Goal: Information Seeking & Learning: Learn about a topic

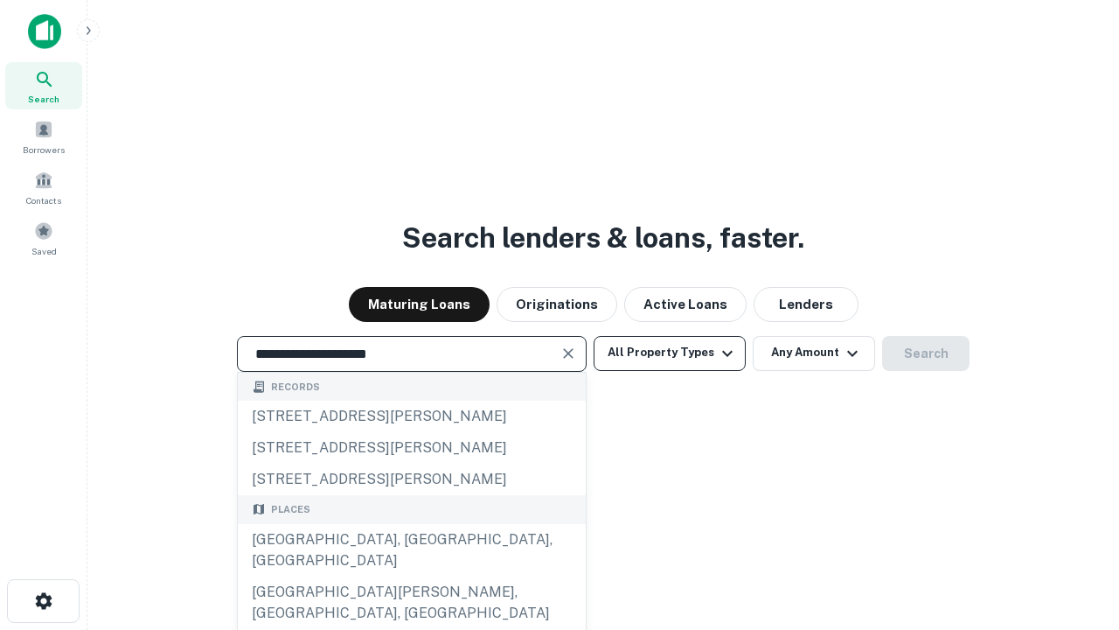
click at [411, 576] on div "[GEOGRAPHIC_DATA], [GEOGRAPHIC_DATA], [GEOGRAPHIC_DATA]" at bounding box center [412, 550] width 348 height 52
type input "**********"
click at [670, 352] on button "All Property Types" at bounding box center [670, 353] width 152 height 35
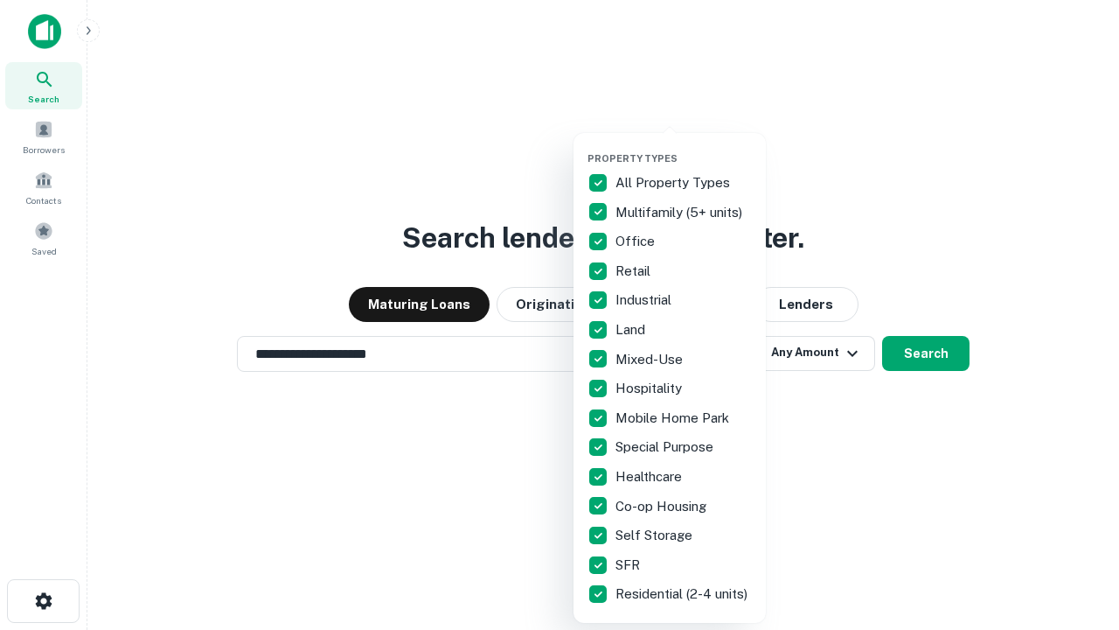
click at [684, 147] on button "button" at bounding box center [684, 147] width 192 height 1
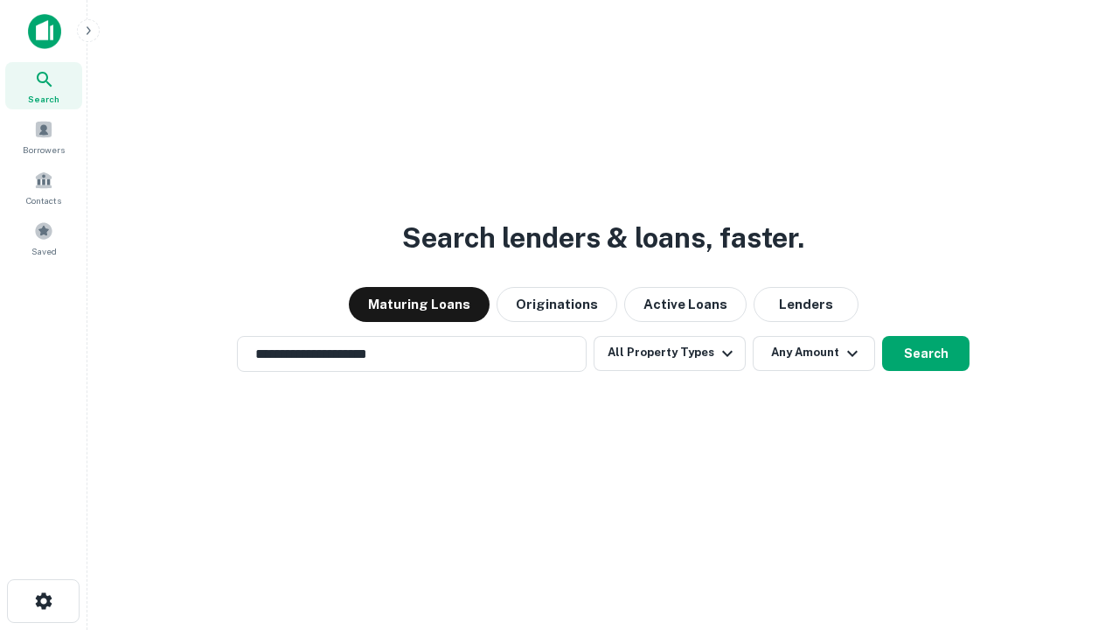
scroll to position [27, 0]
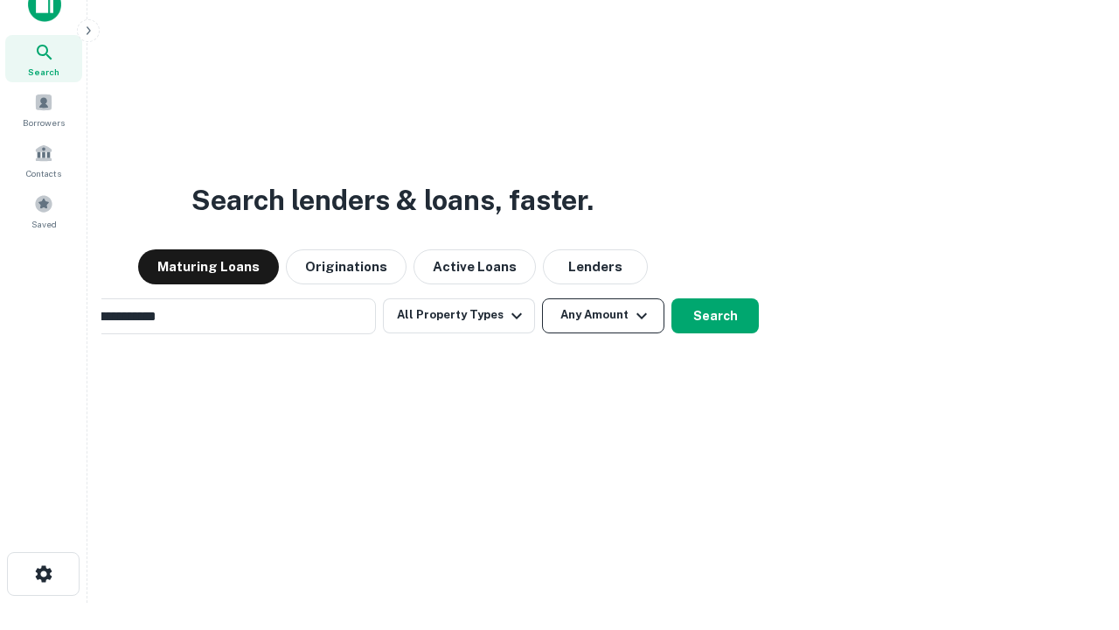
click at [542, 298] on button "Any Amount" at bounding box center [603, 315] width 122 height 35
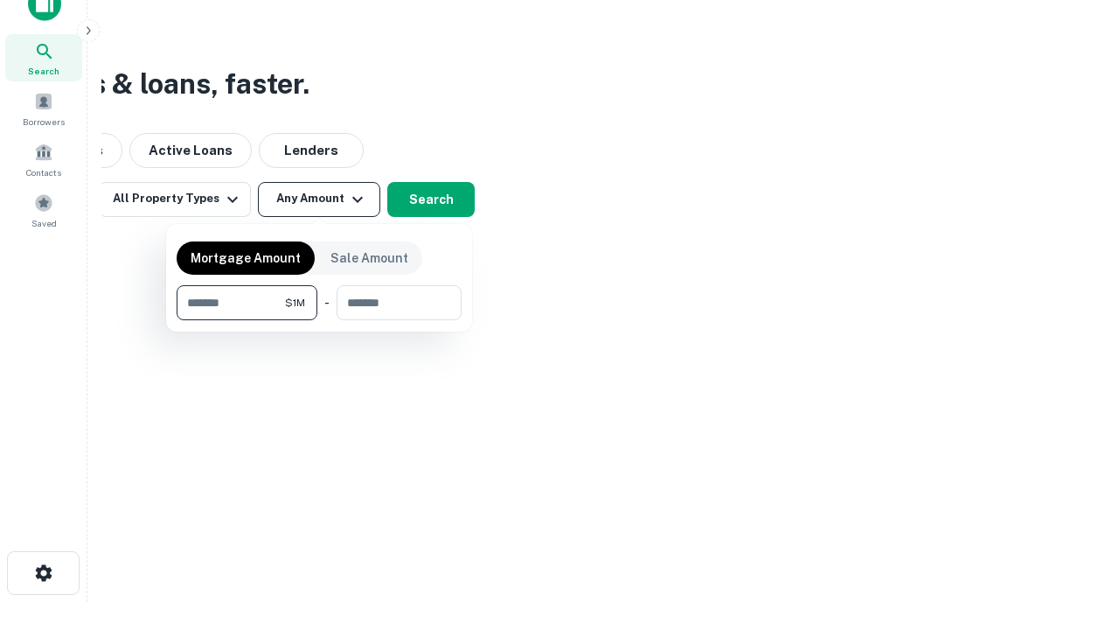
type input "*******"
click at [319, 320] on button "button" at bounding box center [319, 320] width 285 height 1
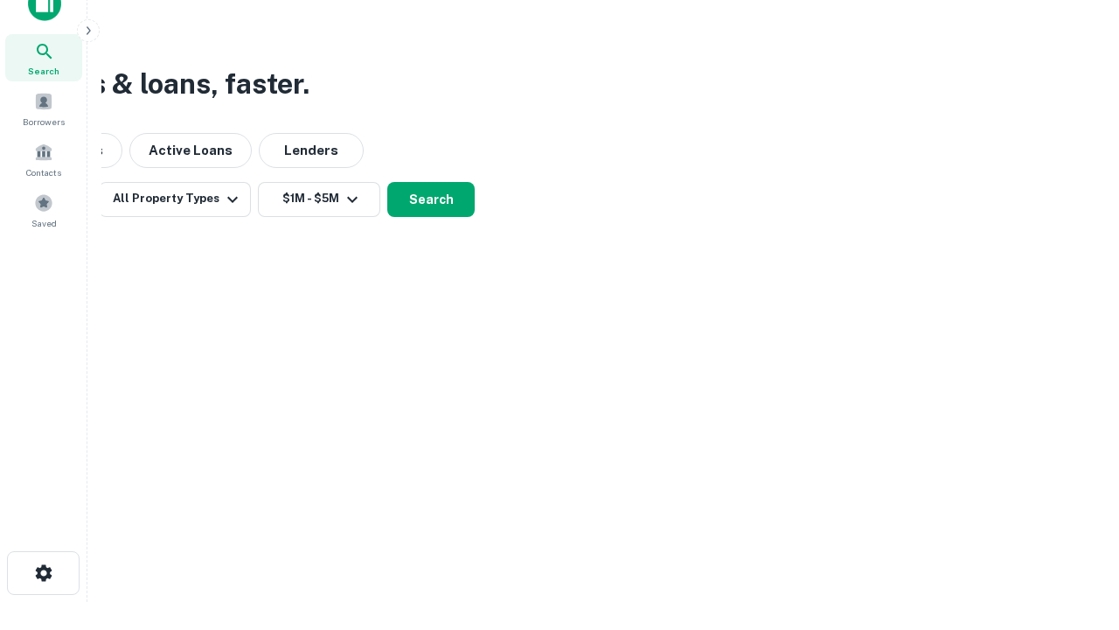
scroll to position [27, 0]
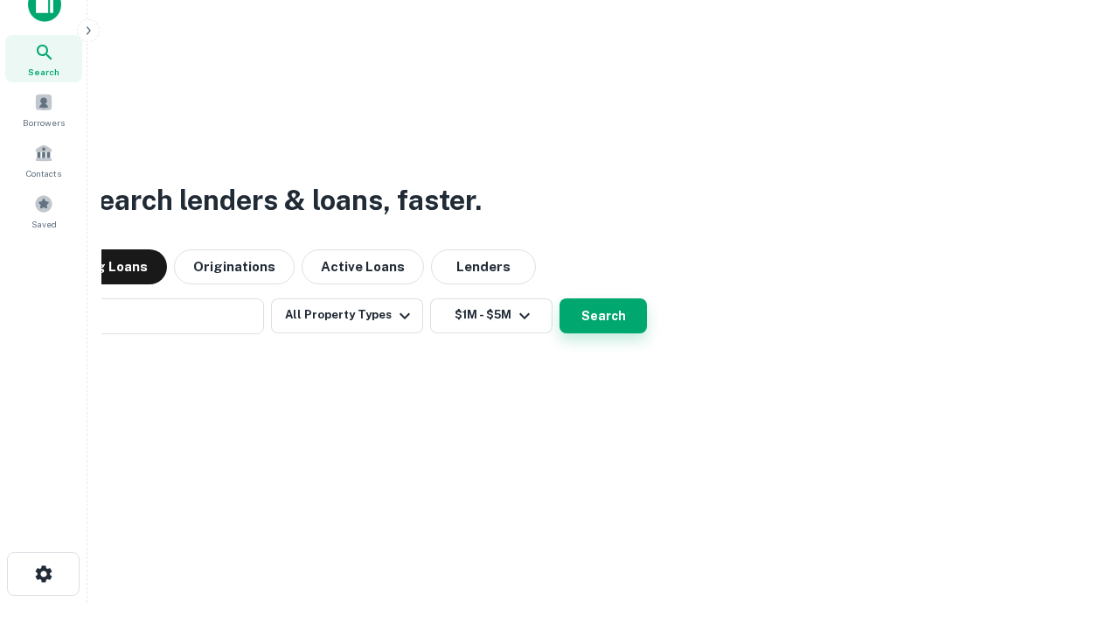
click at [560, 298] on button "Search" at bounding box center [603, 315] width 87 height 35
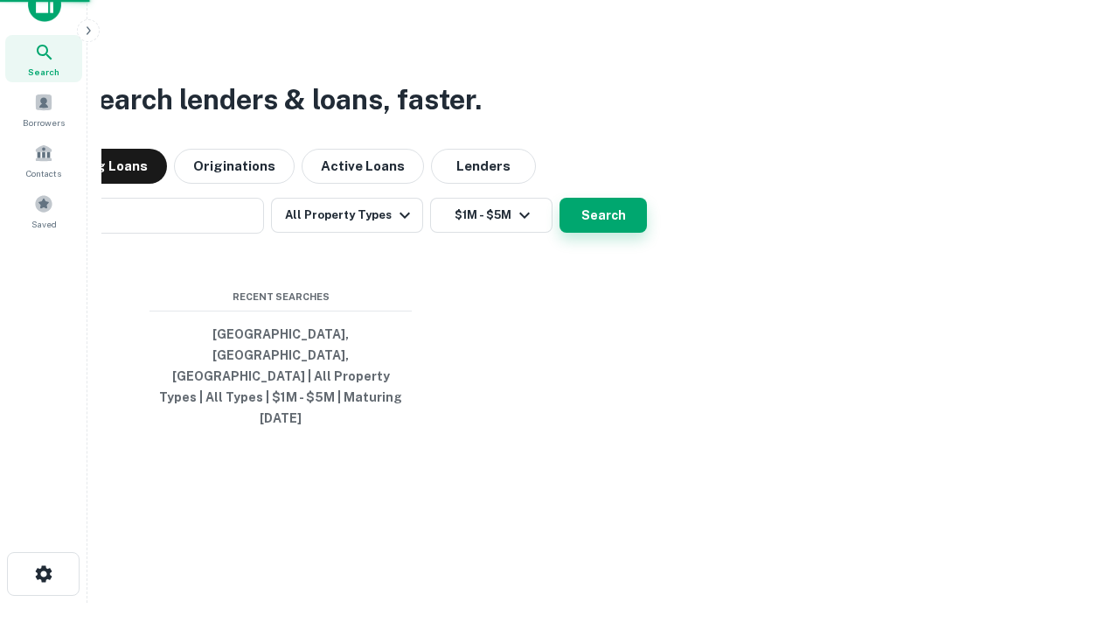
scroll to position [28, 0]
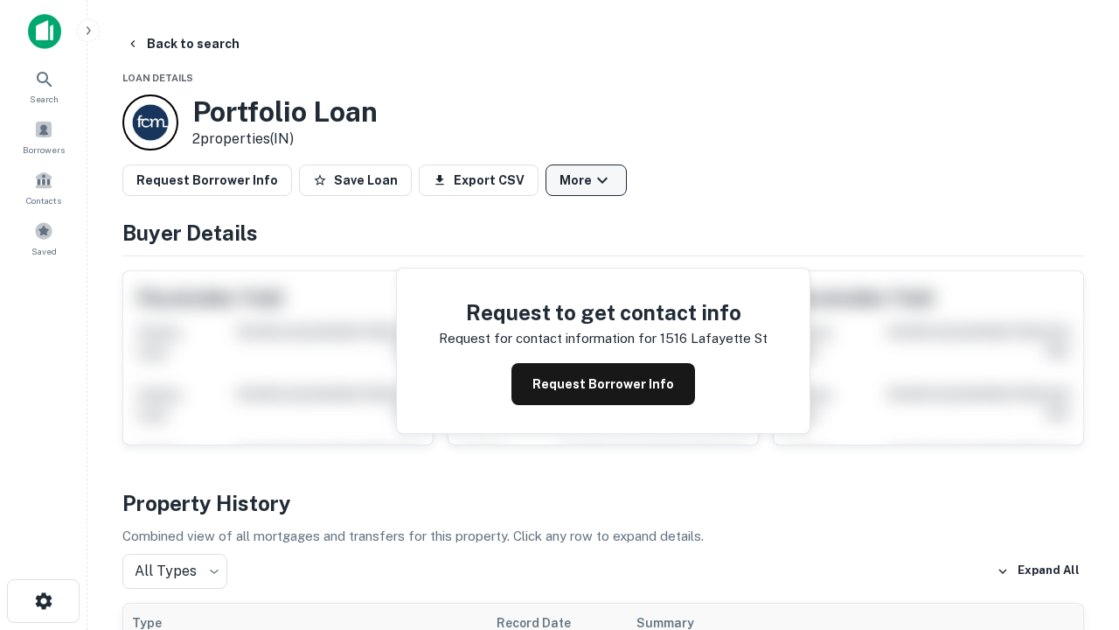
click at [586, 180] on button "More" at bounding box center [586, 179] width 81 height 31
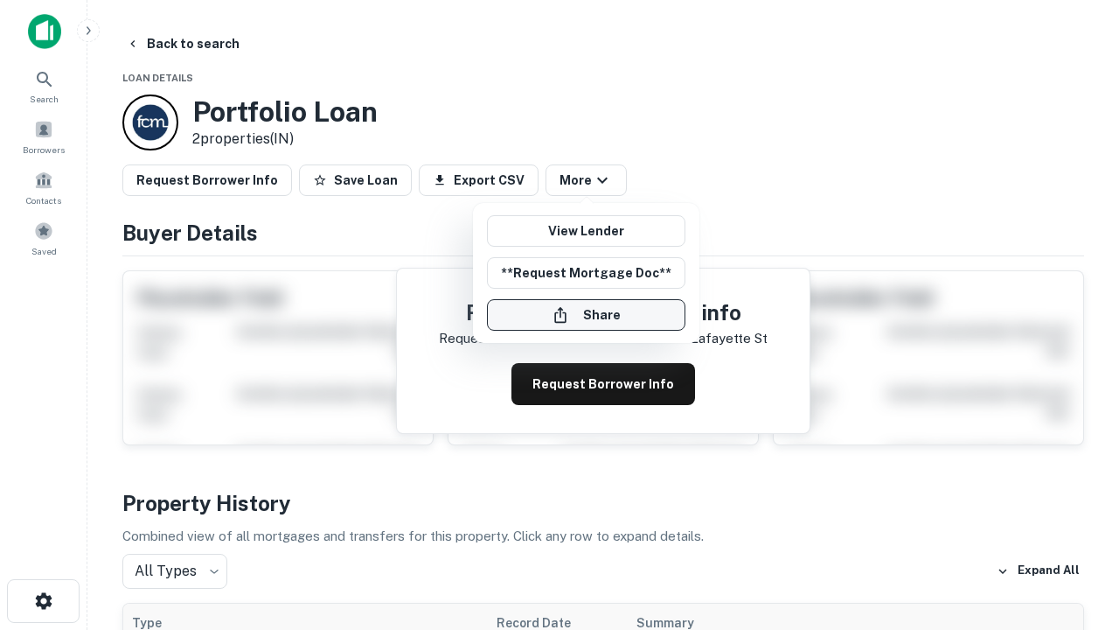
click at [586, 315] on button "Share" at bounding box center [586, 314] width 199 height 31
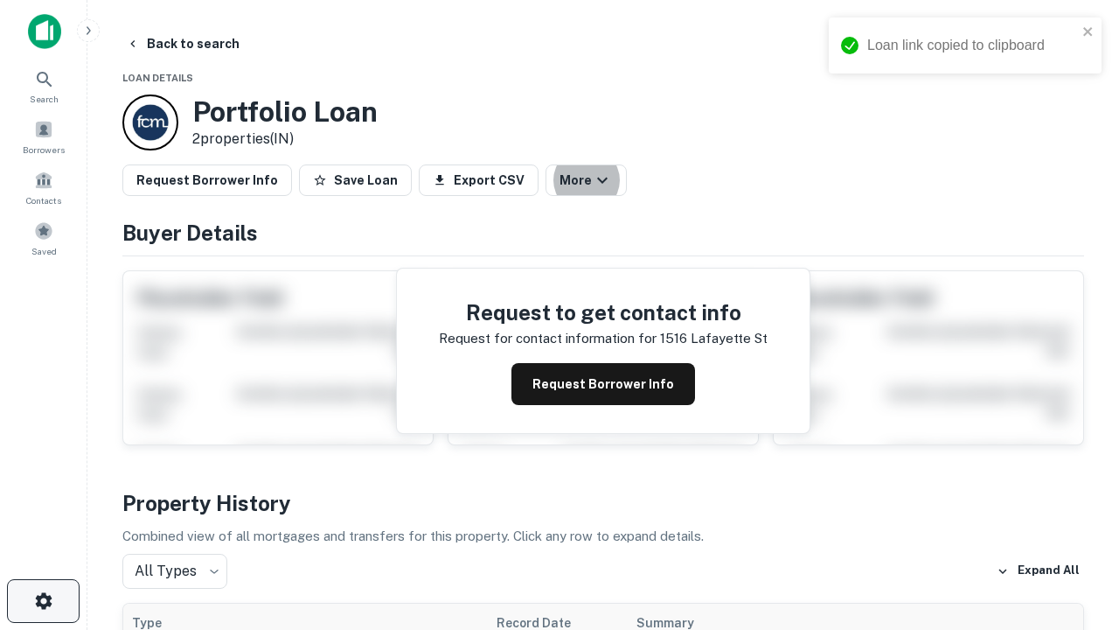
click at [43, 601] on icon "button" at bounding box center [43, 600] width 21 height 21
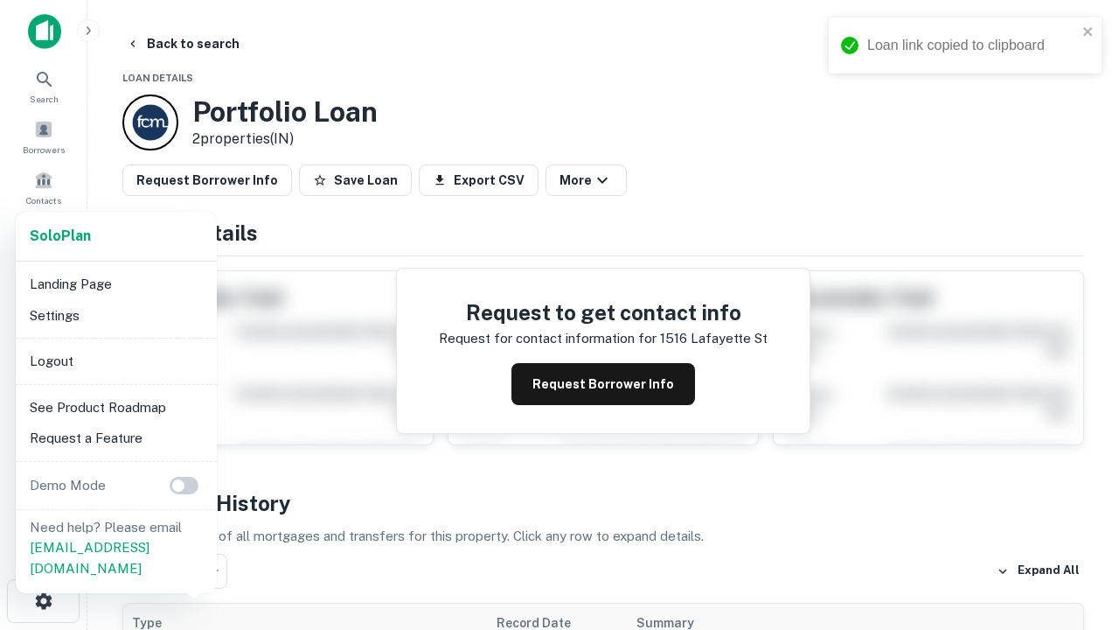
click at [115, 360] on li "Logout" at bounding box center [116, 360] width 187 height 31
